Goal: Task Accomplishment & Management: Use online tool/utility

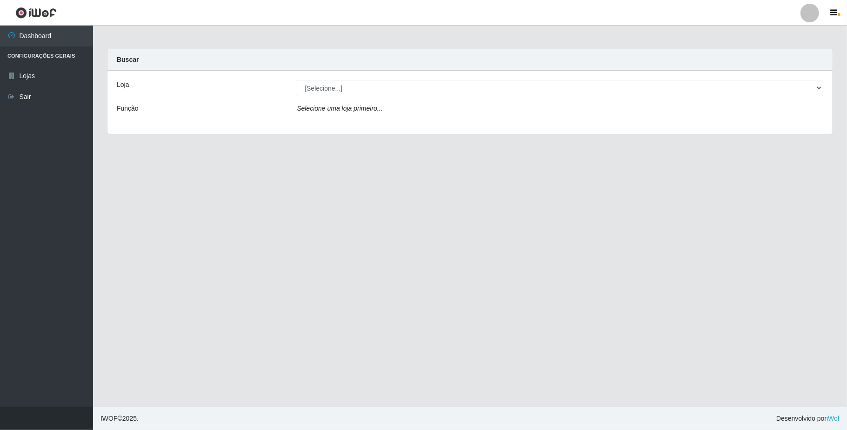
select select "407"
click at [297, 80] on select "[Selecione...] SuperFácil Atacado - Emaús" at bounding box center [560, 88] width 526 height 16
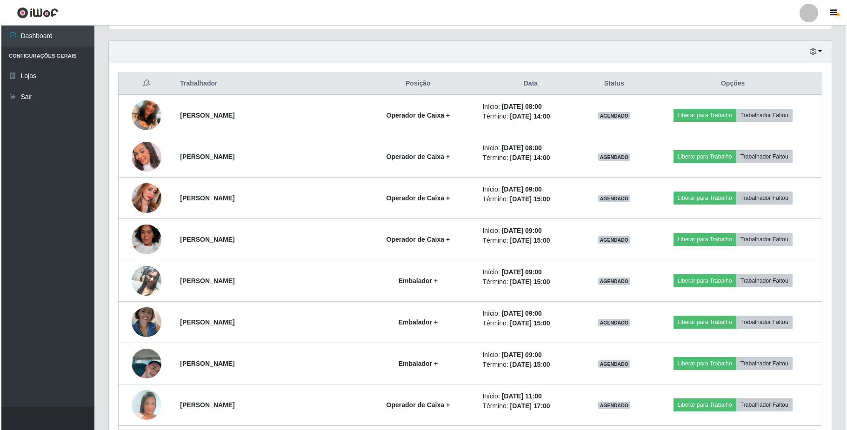
scroll to position [310, 0]
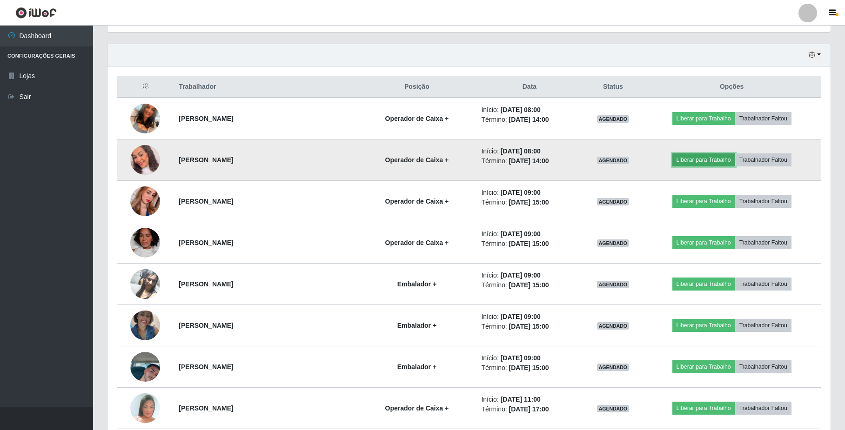
click at [698, 159] on button "Liberar para Trabalho" at bounding box center [703, 159] width 63 height 13
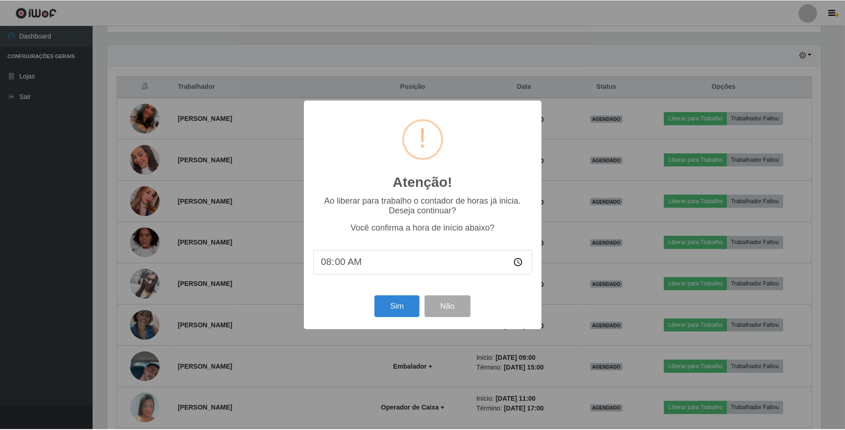
scroll to position [193, 715]
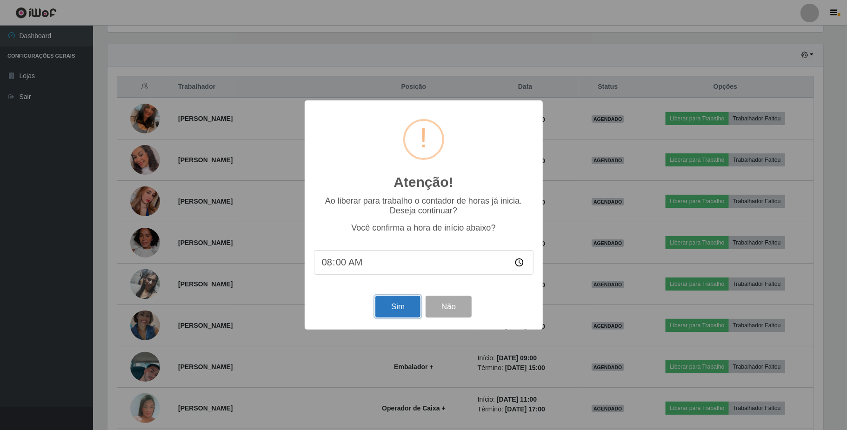
click at [402, 315] on button "Sim" at bounding box center [397, 307] width 45 height 22
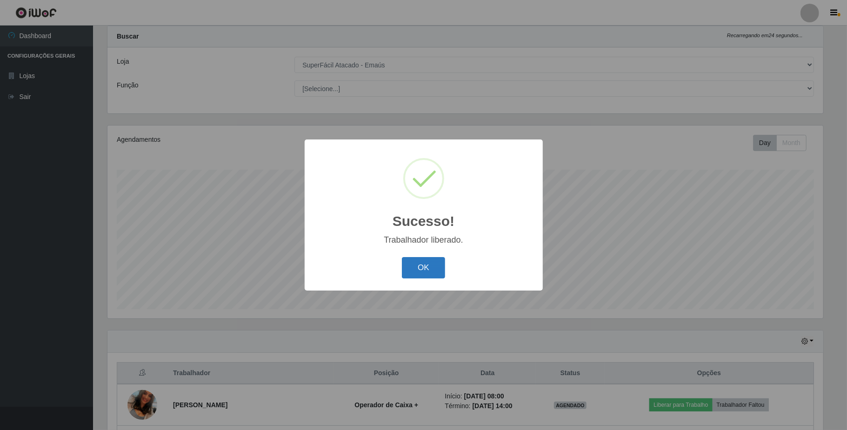
click at [429, 272] on button "OK" at bounding box center [423, 268] width 43 height 22
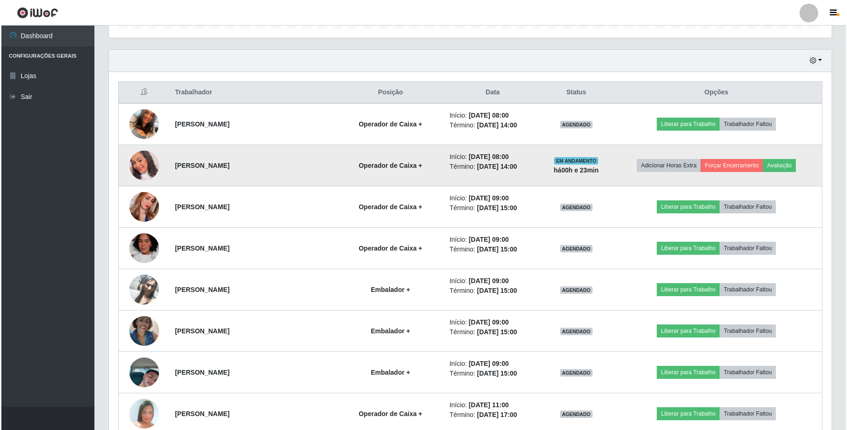
scroll to position [333, 0]
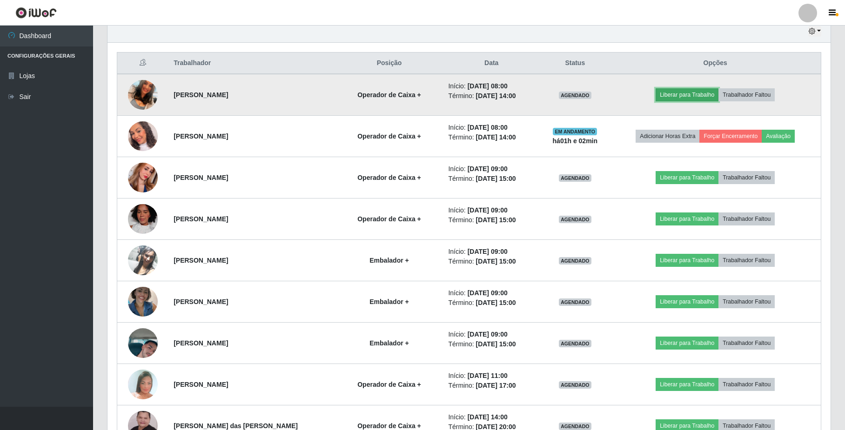
click at [691, 96] on button "Liberar para Trabalho" at bounding box center [686, 94] width 63 height 13
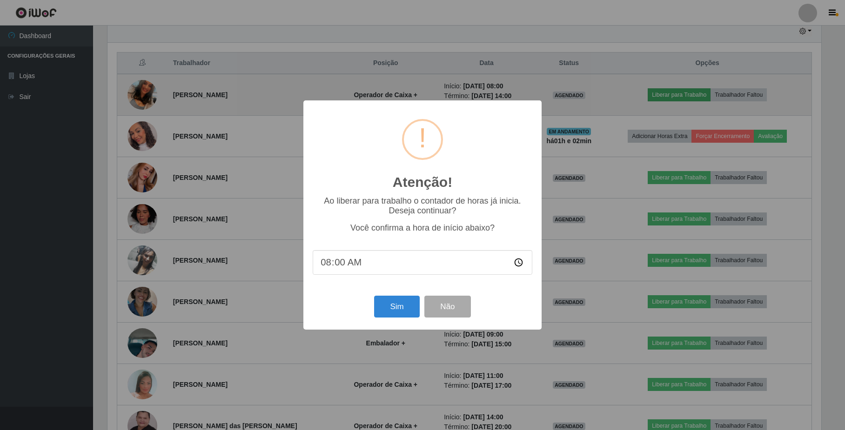
scroll to position [193, 715]
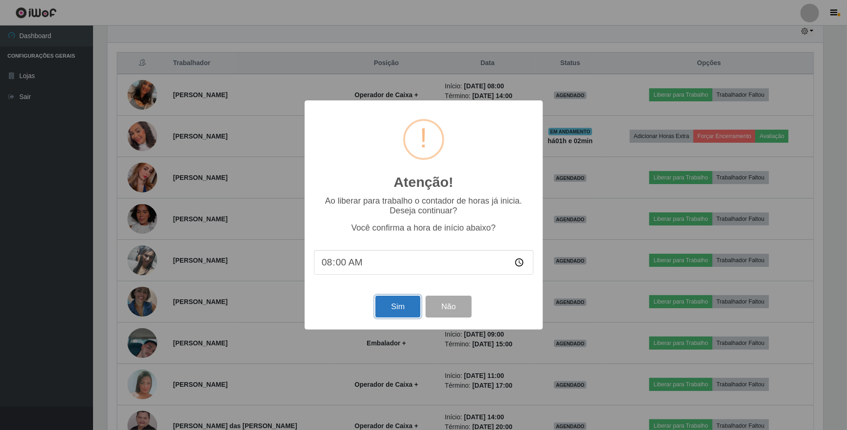
click at [398, 314] on button "Sim" at bounding box center [397, 307] width 45 height 22
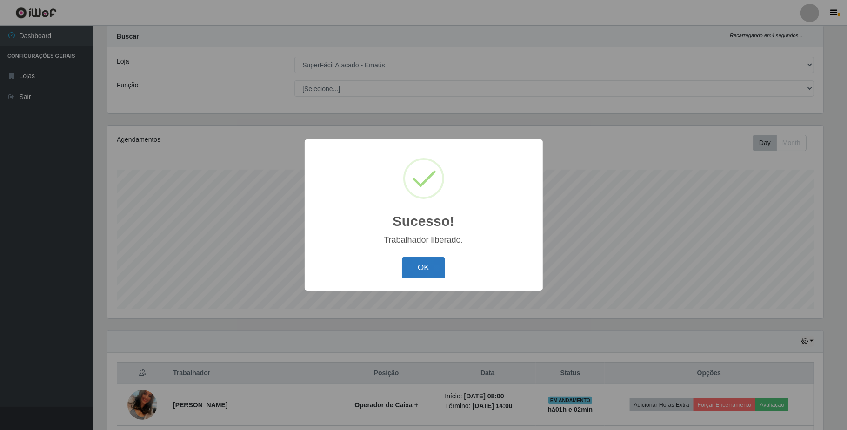
click at [422, 263] on button "OK" at bounding box center [423, 268] width 43 height 22
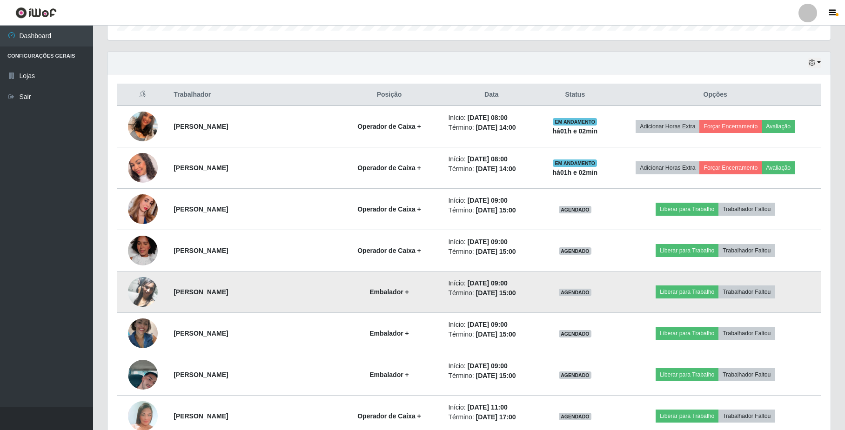
scroll to position [333, 0]
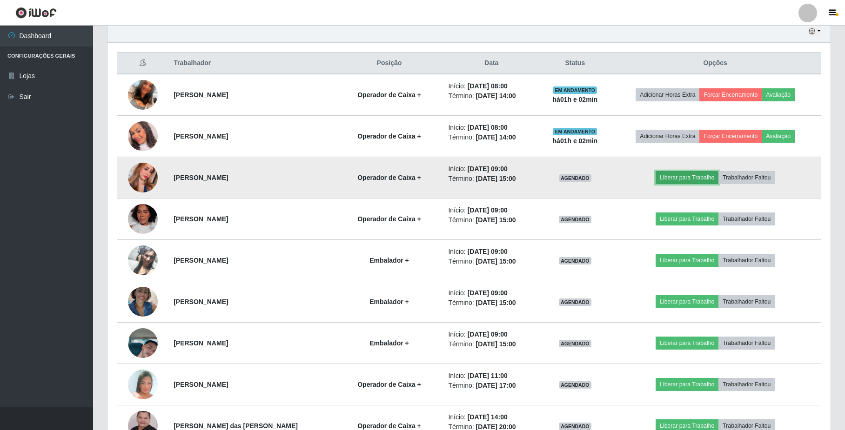
click at [679, 180] on button "Liberar para Trabalho" at bounding box center [686, 177] width 63 height 13
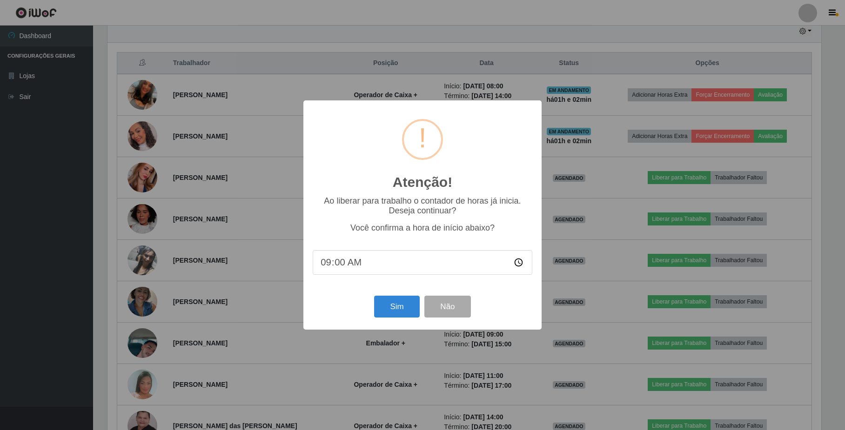
scroll to position [193, 715]
click at [396, 306] on button "Sim" at bounding box center [397, 307] width 45 height 22
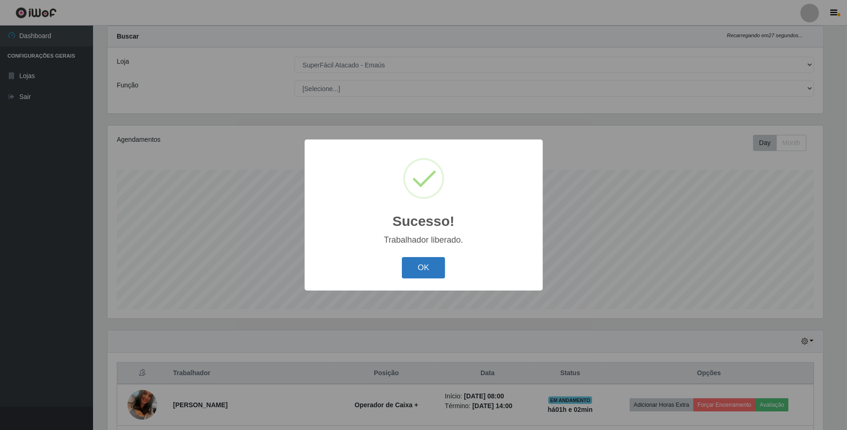
click at [421, 269] on button "OK" at bounding box center [423, 268] width 43 height 22
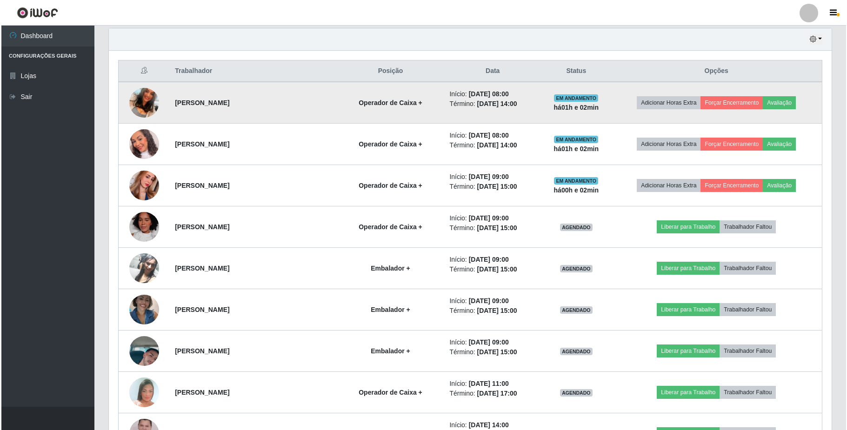
scroll to position [333, 0]
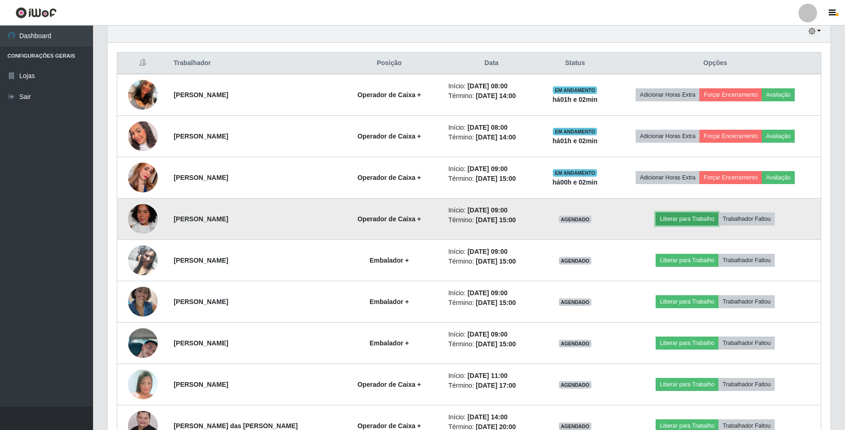
click at [683, 224] on button "Liberar para Trabalho" at bounding box center [686, 219] width 63 height 13
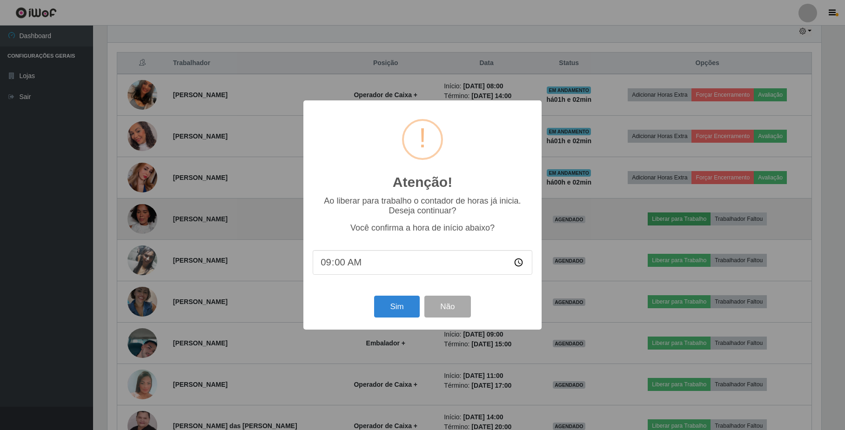
scroll to position [193, 715]
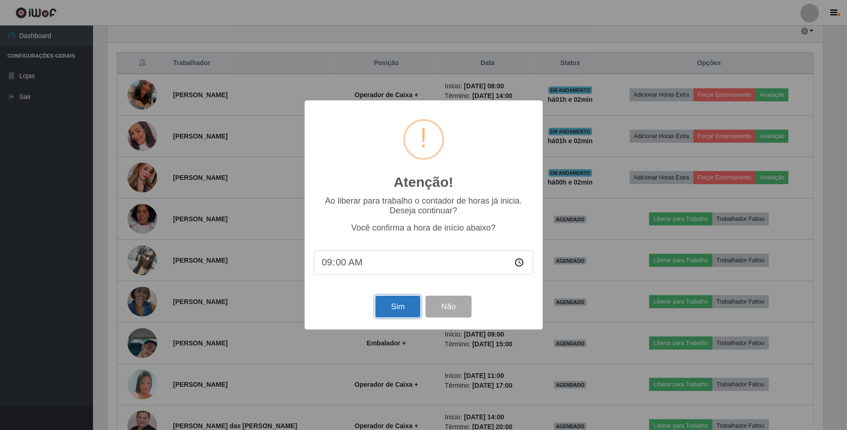
click at [410, 307] on button "Sim" at bounding box center [397, 307] width 45 height 22
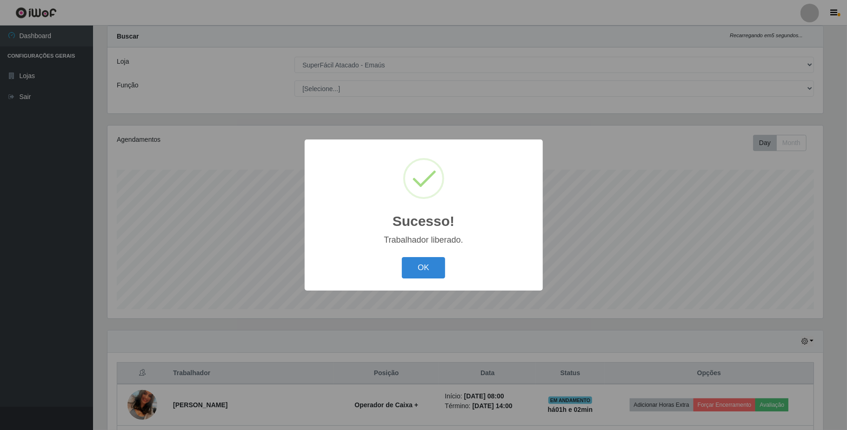
click at [429, 279] on div "OK Cancel" at bounding box center [424, 267] width 220 height 27
click at [438, 265] on button "OK" at bounding box center [423, 268] width 43 height 22
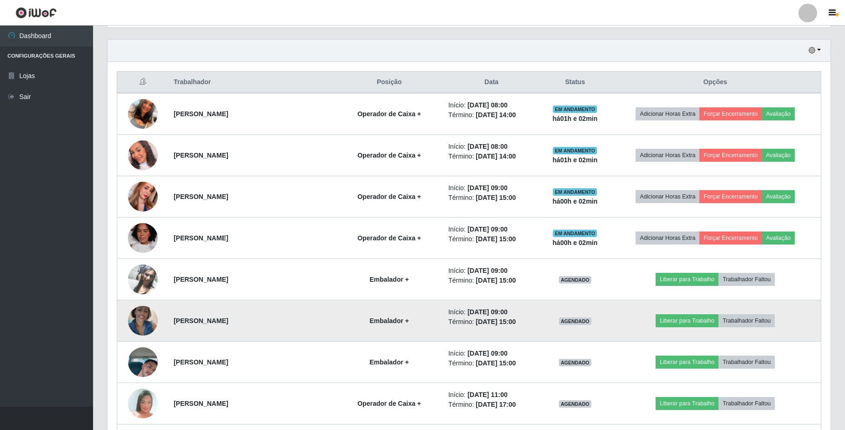
scroll to position [0, 0]
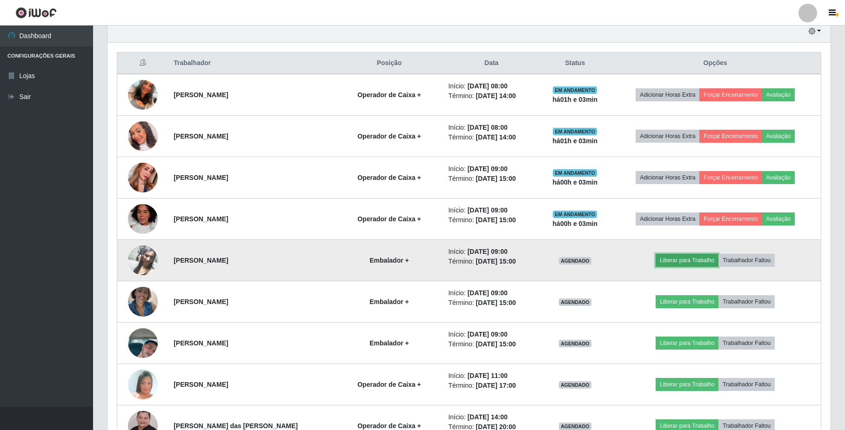
click at [679, 267] on button "Liberar para Trabalho" at bounding box center [686, 260] width 63 height 13
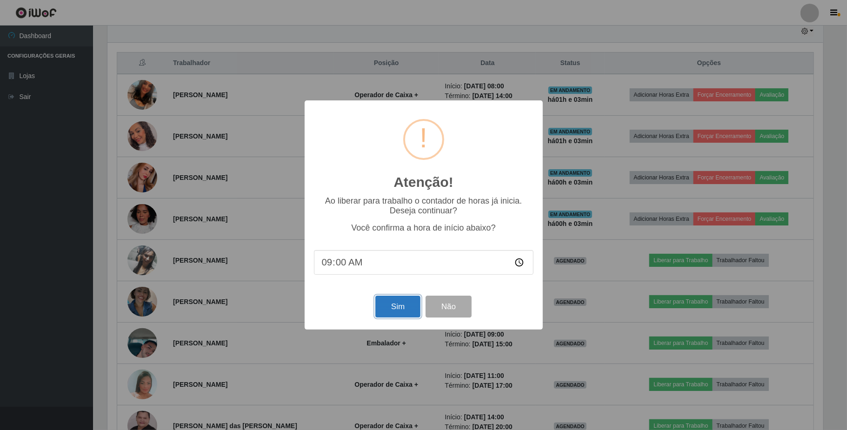
click at [392, 306] on button "Sim" at bounding box center [397, 307] width 45 height 22
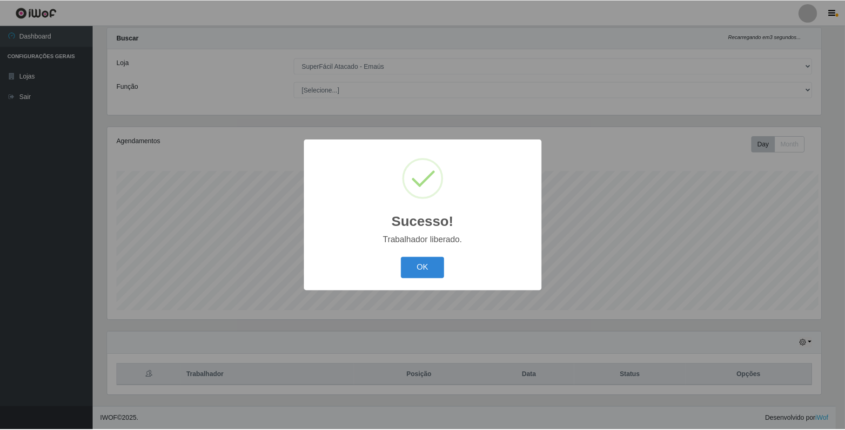
scroll to position [193, 715]
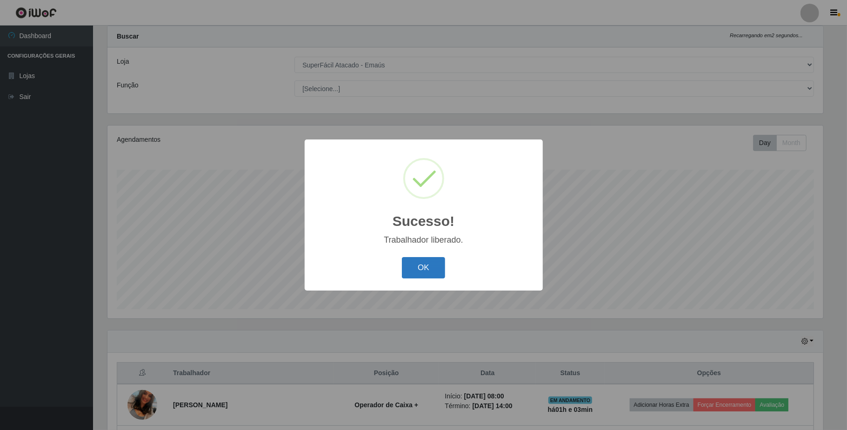
click at [423, 271] on button "OK" at bounding box center [423, 268] width 43 height 22
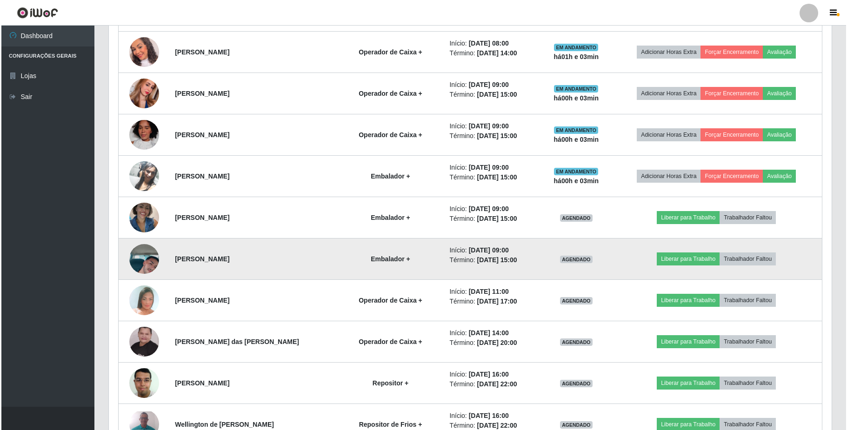
scroll to position [458, 0]
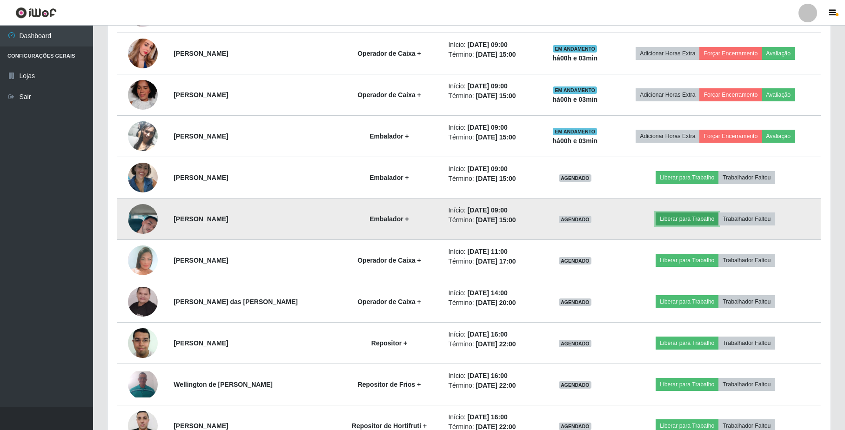
click at [681, 224] on button "Liberar para Trabalho" at bounding box center [686, 219] width 63 height 13
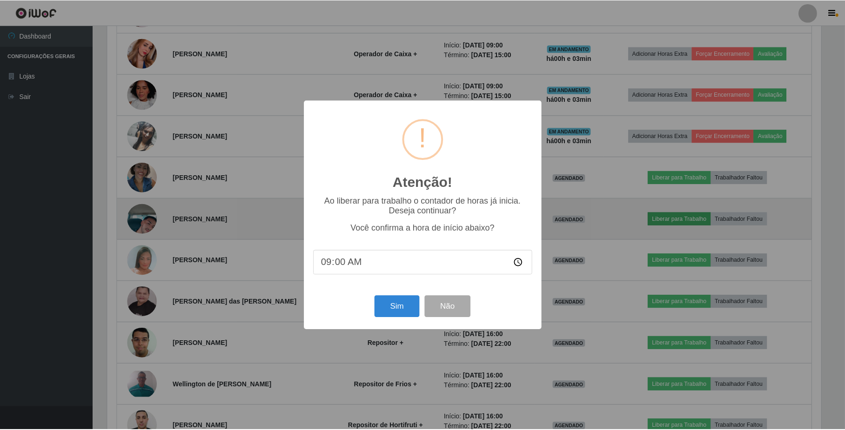
scroll to position [193, 715]
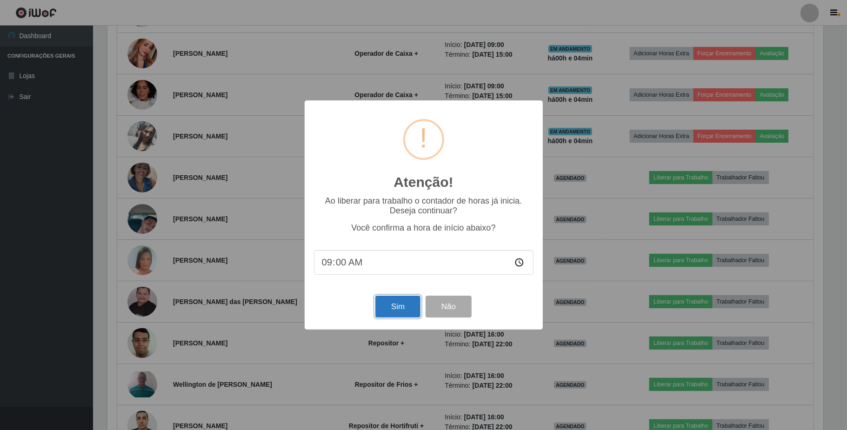
click at [394, 309] on button "Sim" at bounding box center [397, 307] width 45 height 22
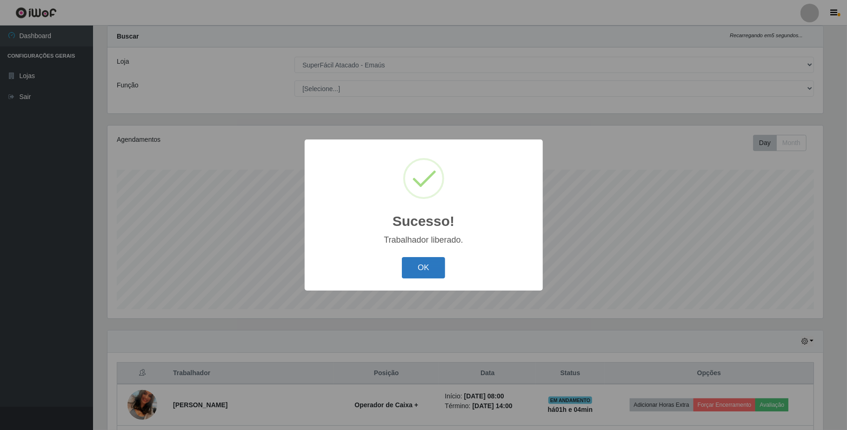
click at [414, 273] on button "OK" at bounding box center [423, 268] width 43 height 22
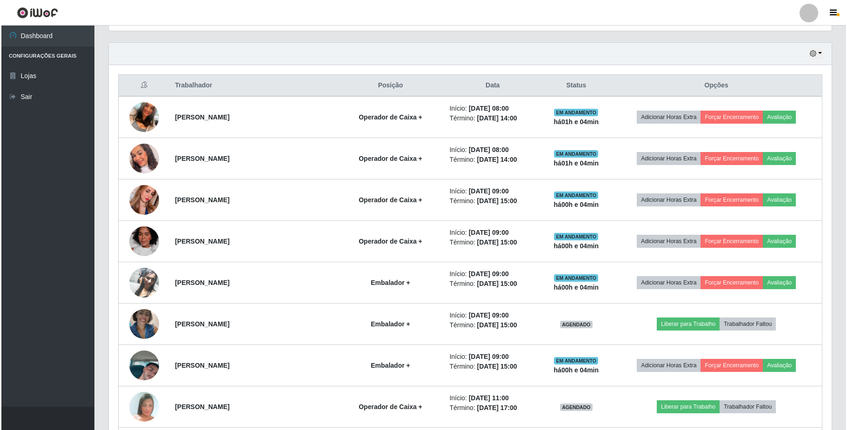
scroll to position [333, 0]
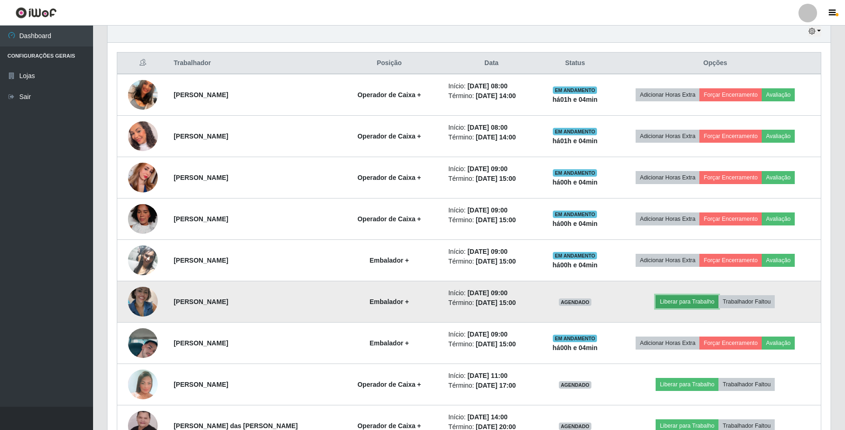
click at [661, 300] on button "Liberar para Trabalho" at bounding box center [686, 301] width 63 height 13
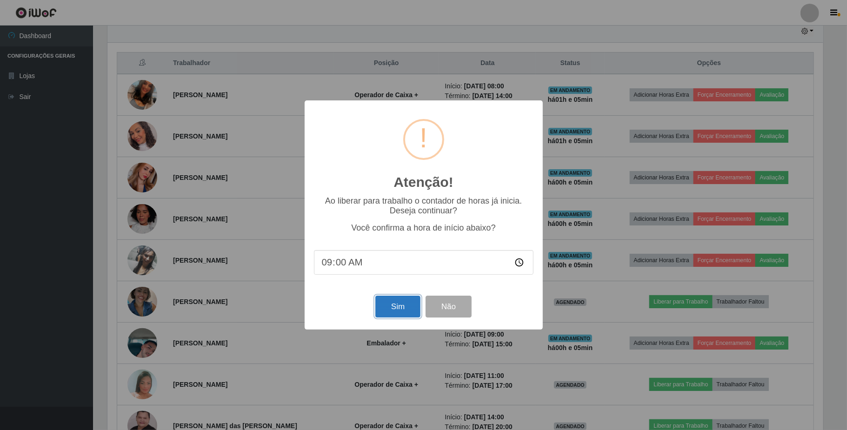
click at [406, 309] on button "Sim" at bounding box center [397, 307] width 45 height 22
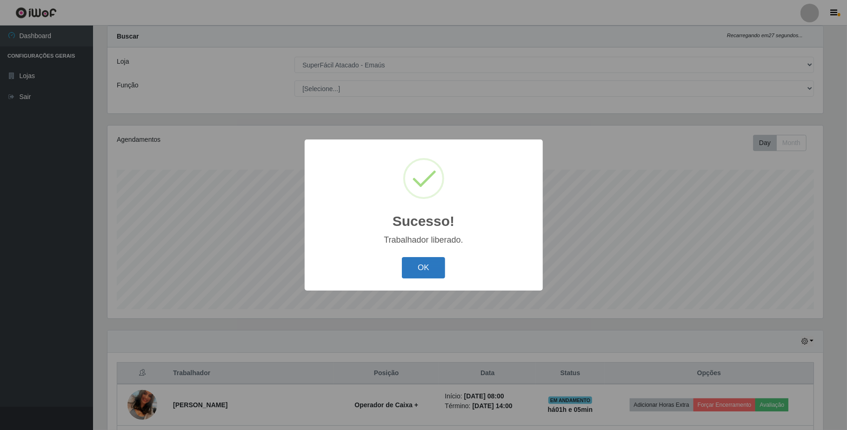
click at [432, 270] on button "OK" at bounding box center [423, 268] width 43 height 22
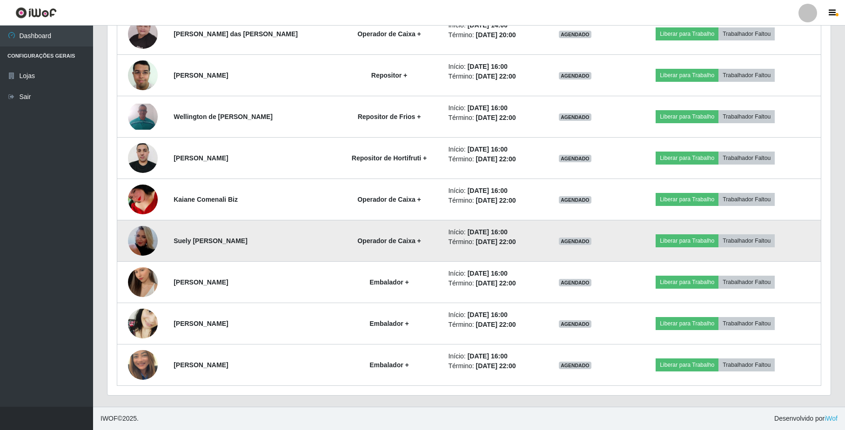
scroll to position [668, 0]
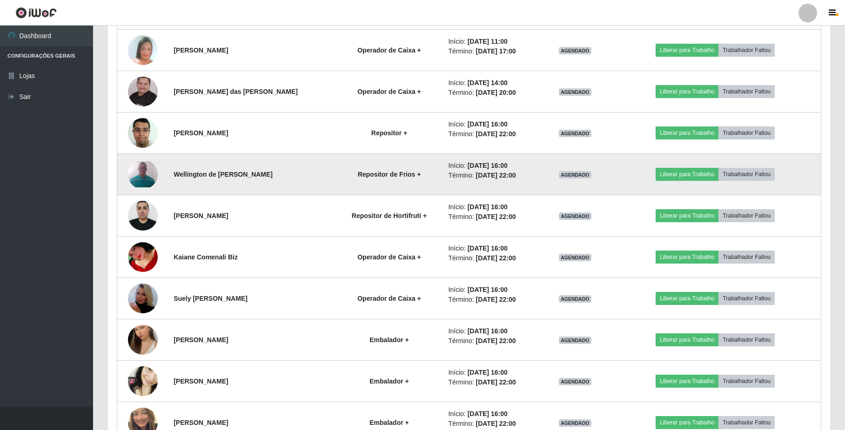
click at [142, 178] on img at bounding box center [143, 174] width 30 height 26
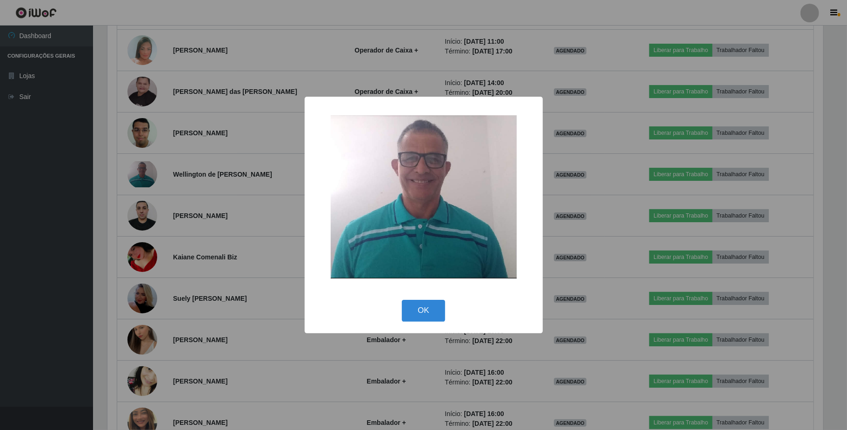
drag, startPoint x: 425, startPoint y: 314, endPoint x: 332, endPoint y: 296, distance: 95.3
click at [424, 314] on button "OK" at bounding box center [423, 311] width 43 height 22
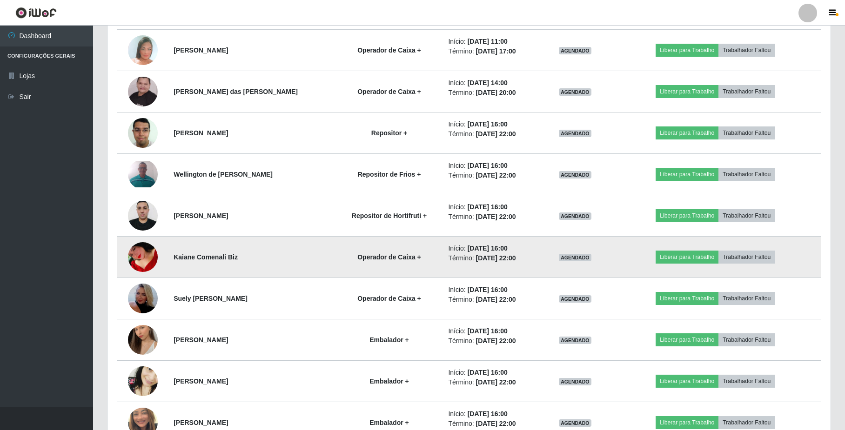
scroll to position [193, 722]
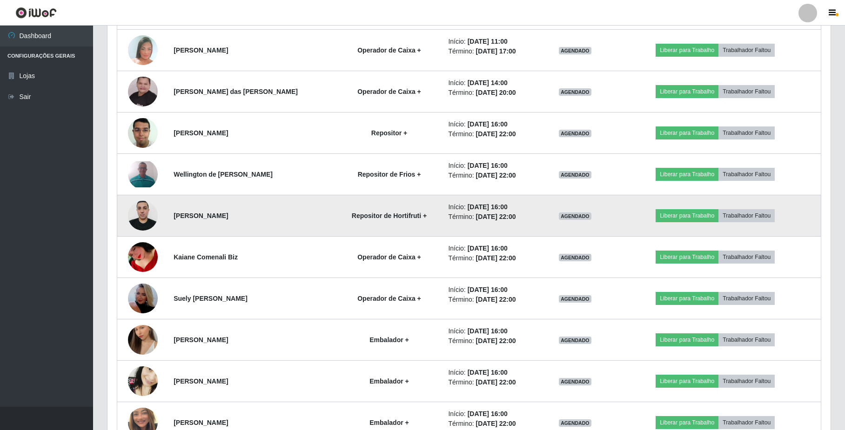
click at [151, 217] on img at bounding box center [143, 216] width 30 height 40
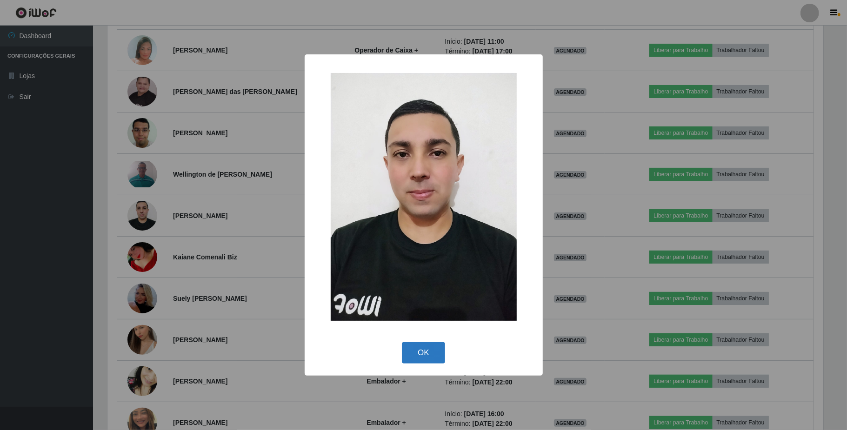
click at [428, 354] on button "OK" at bounding box center [423, 353] width 43 height 22
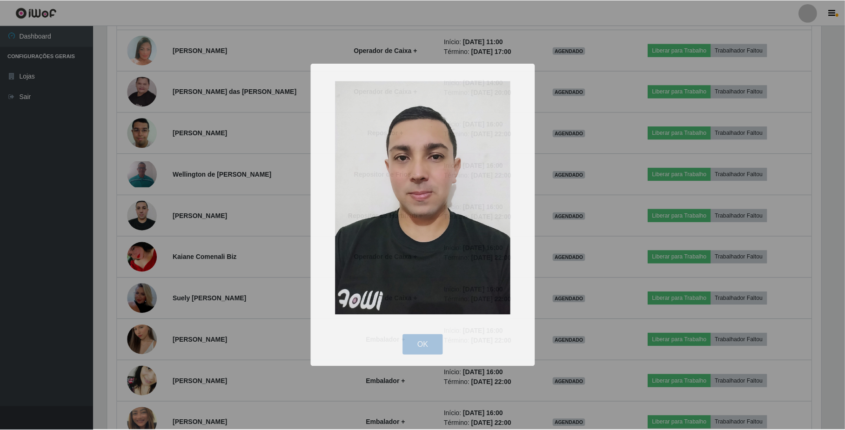
scroll to position [193, 722]
